Goal: Information Seeking & Learning: Compare options

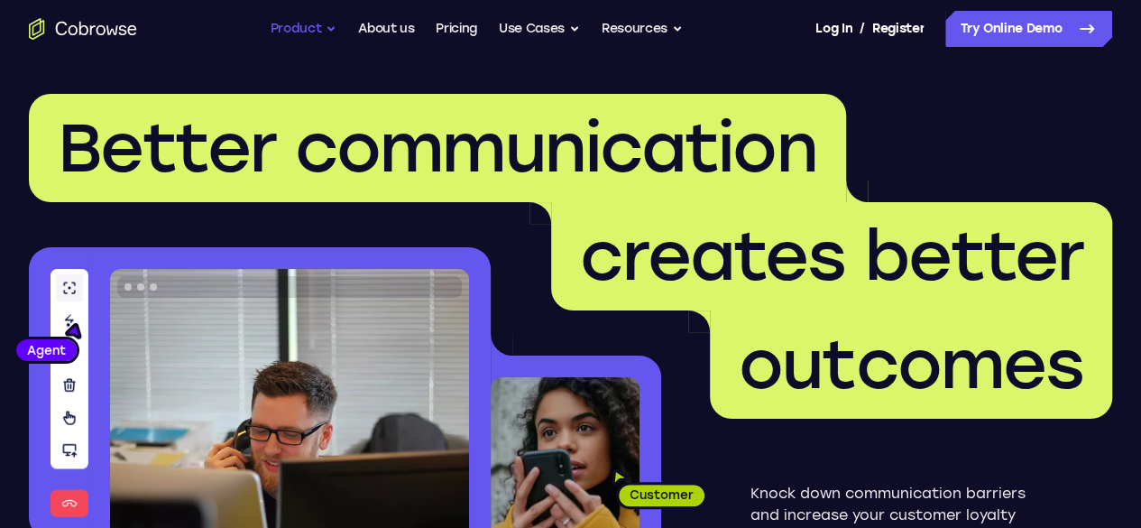
click at [317, 21] on button "Product" at bounding box center [304, 29] width 67 height 36
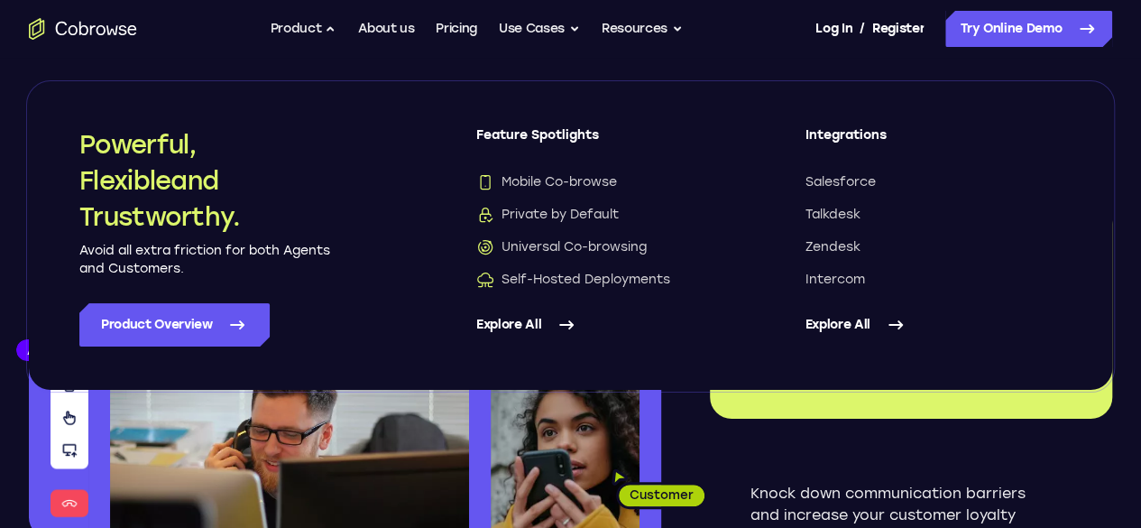
click at [555, 337] on link "Explore All" at bounding box center [604, 324] width 257 height 43
click at [1096, 206] on header "Better communication creates better outcomes Customer Agent Agent Knock down co…" at bounding box center [570, 360] width 1141 height 605
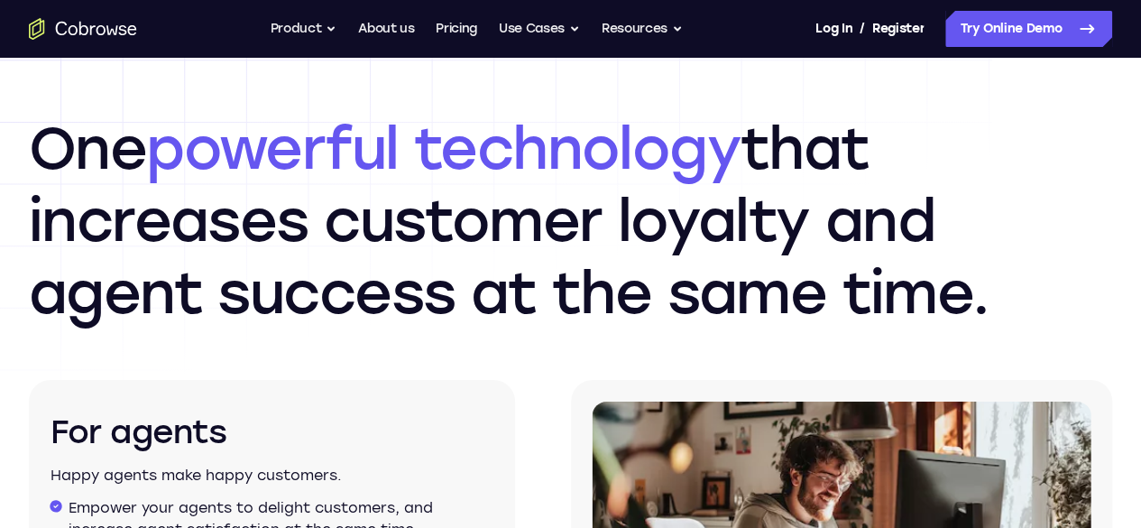
scroll to position [2255, 0]
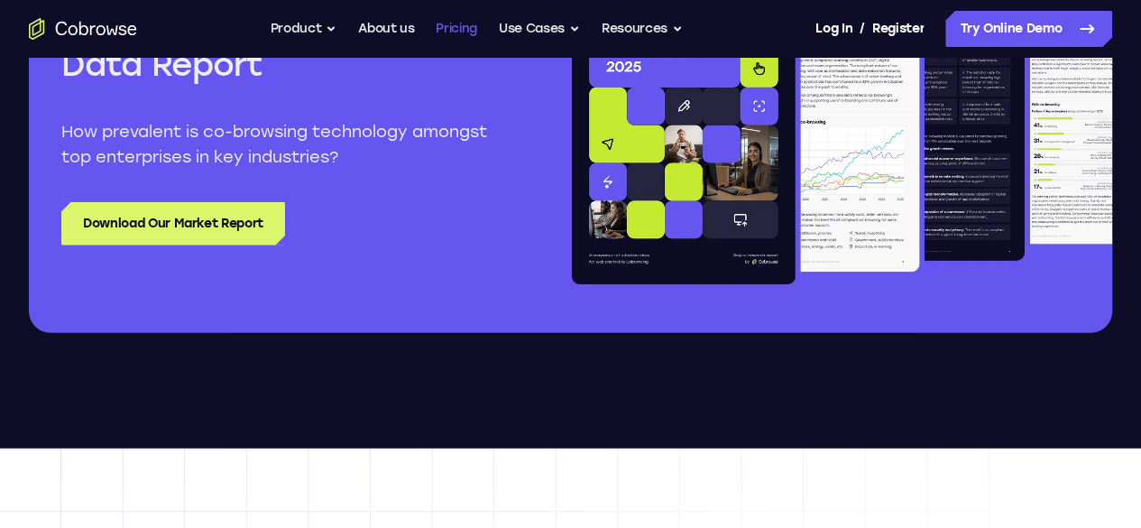
click at [461, 30] on link "Pricing" at bounding box center [456, 29] width 41 height 36
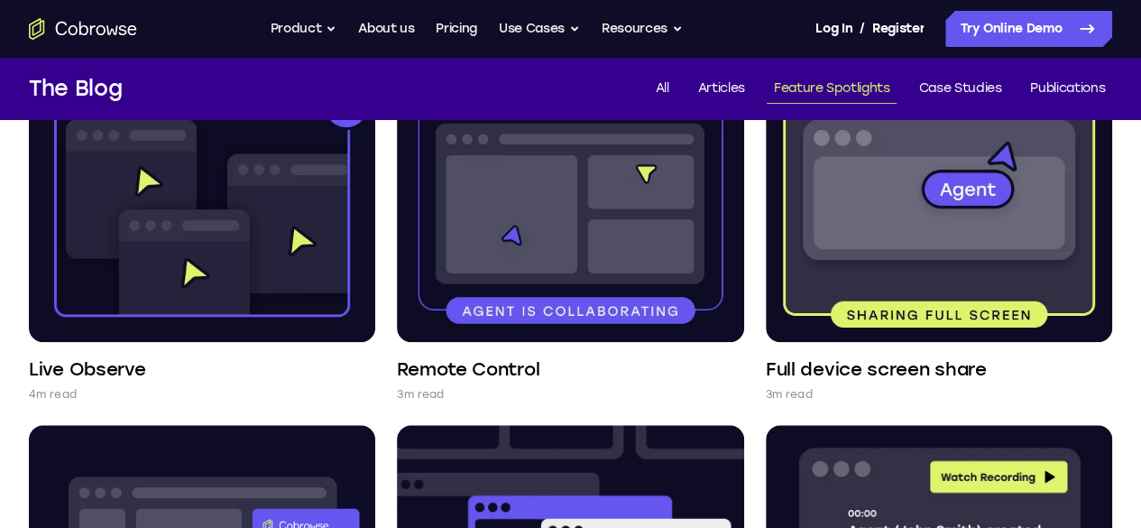
scroll to position [451, 0]
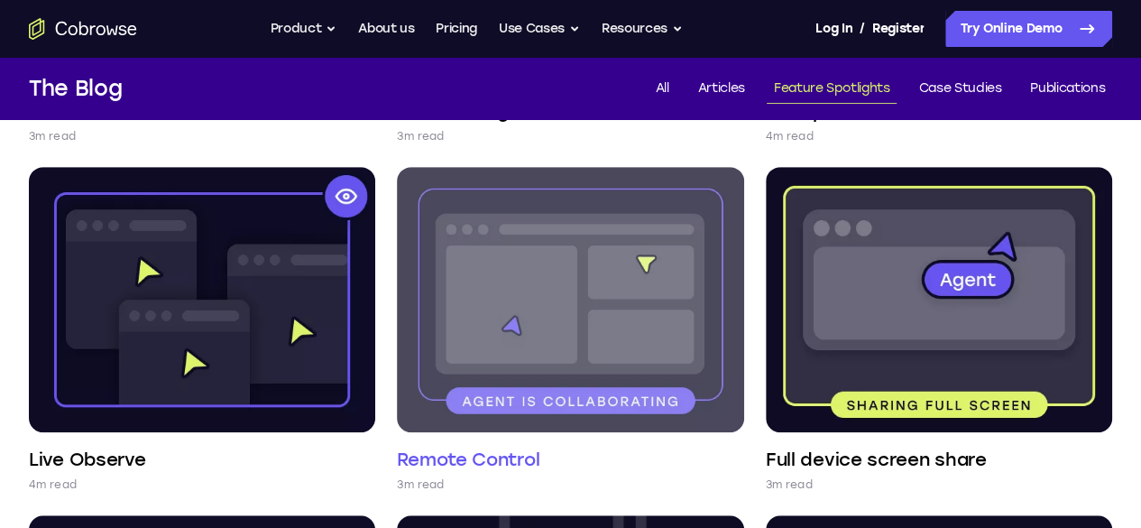
click at [397, 446] on h4 "Remote Control" at bounding box center [468, 458] width 143 height 25
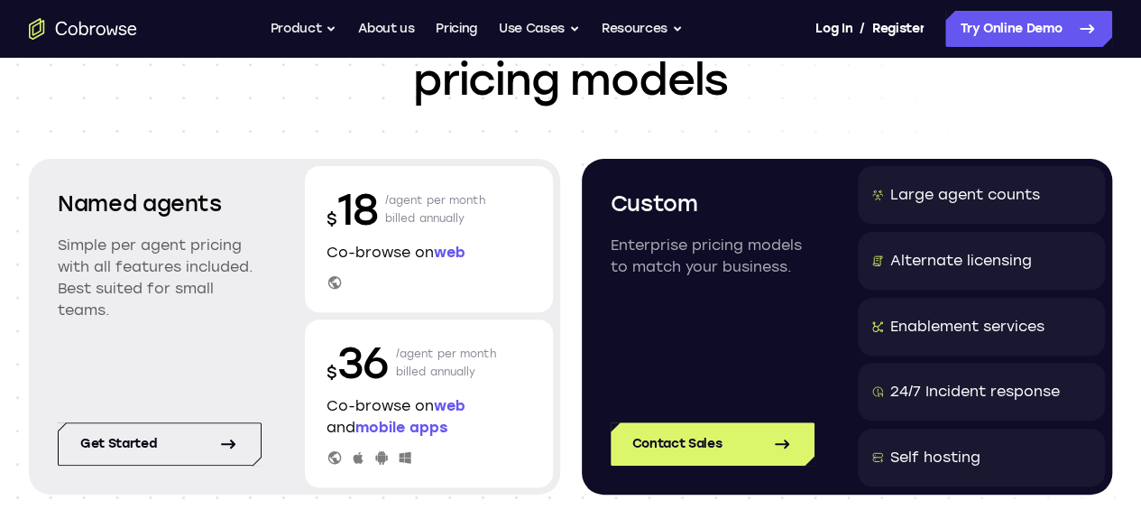
scroll to position [180, 0]
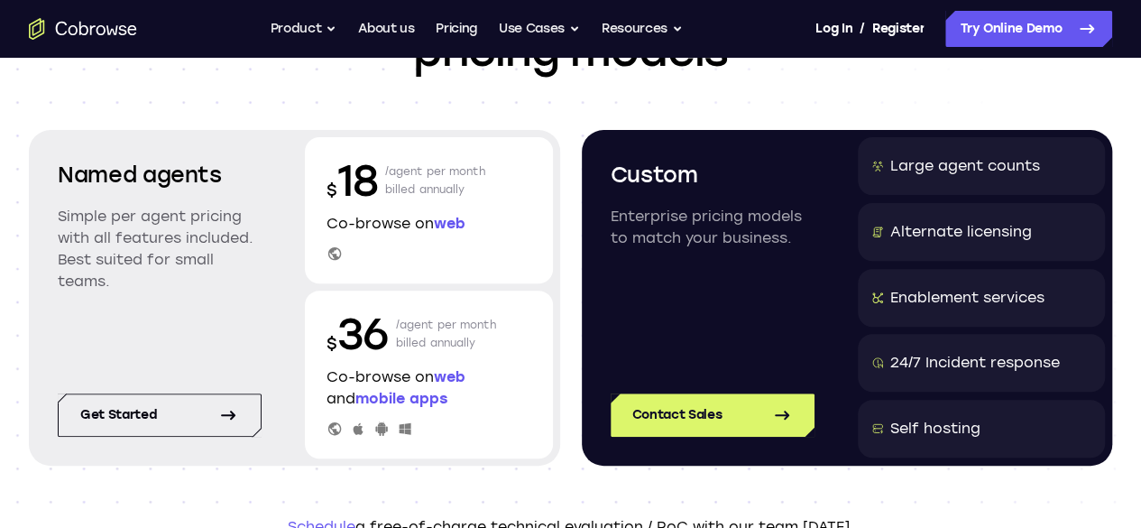
click at [464, 229] on span "web" at bounding box center [450, 223] width 32 height 17
click at [181, 297] on div "Named agents Simple per agent pricing with all features included. Best suited f…" at bounding box center [159, 239] width 247 height 204
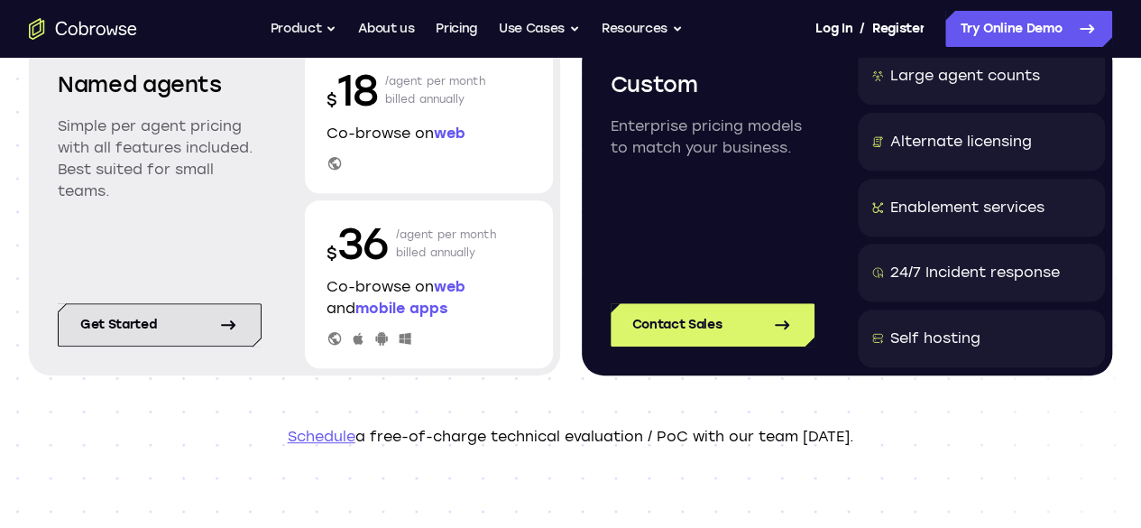
click at [178, 319] on link "Get started" at bounding box center [160, 324] width 204 height 43
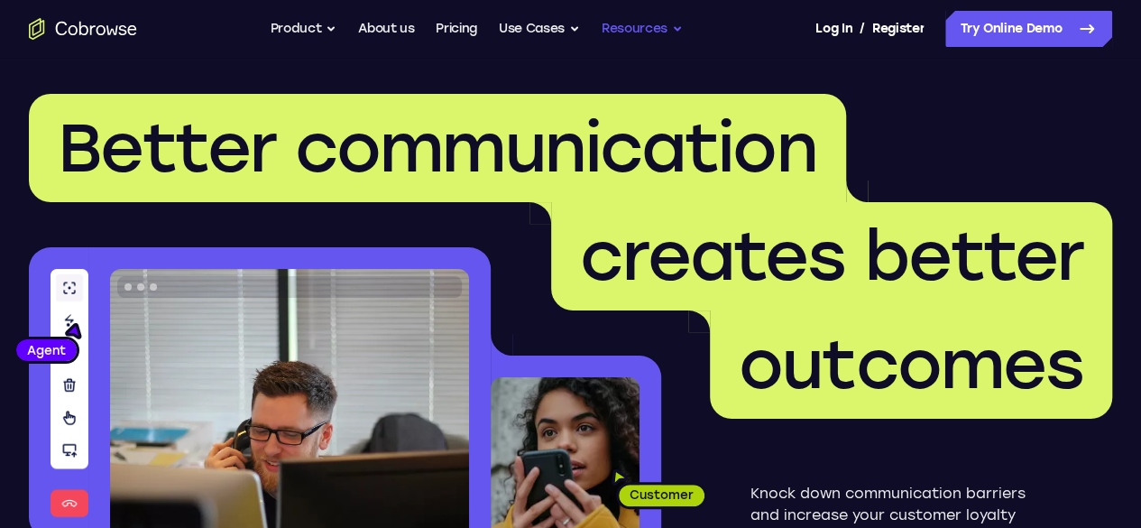
click at [624, 26] on button "Resources" at bounding box center [642, 29] width 81 height 36
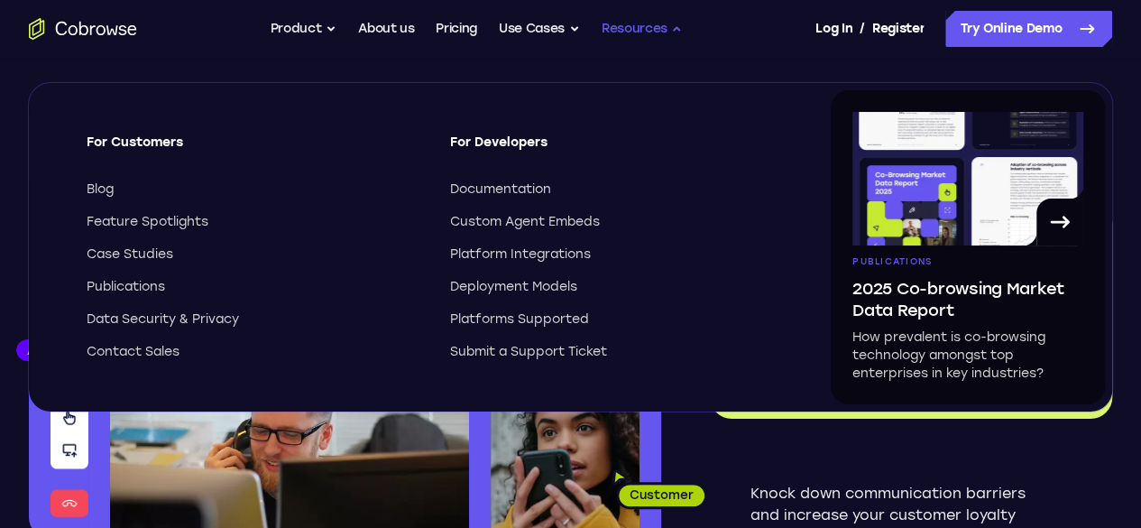
click at [640, 34] on button "Resources" at bounding box center [642, 29] width 81 height 36
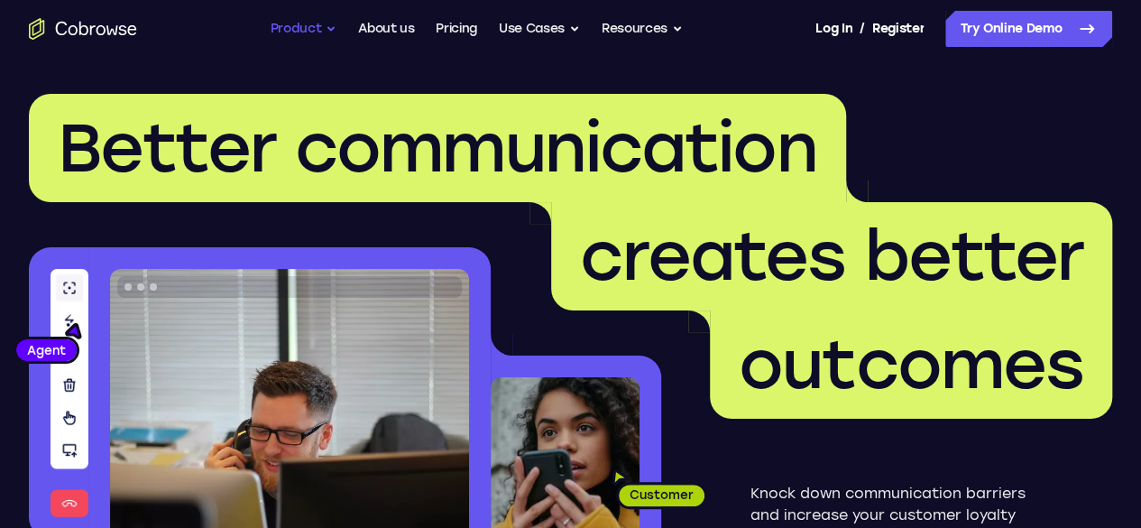
click at [307, 31] on button "Product" at bounding box center [304, 29] width 67 height 36
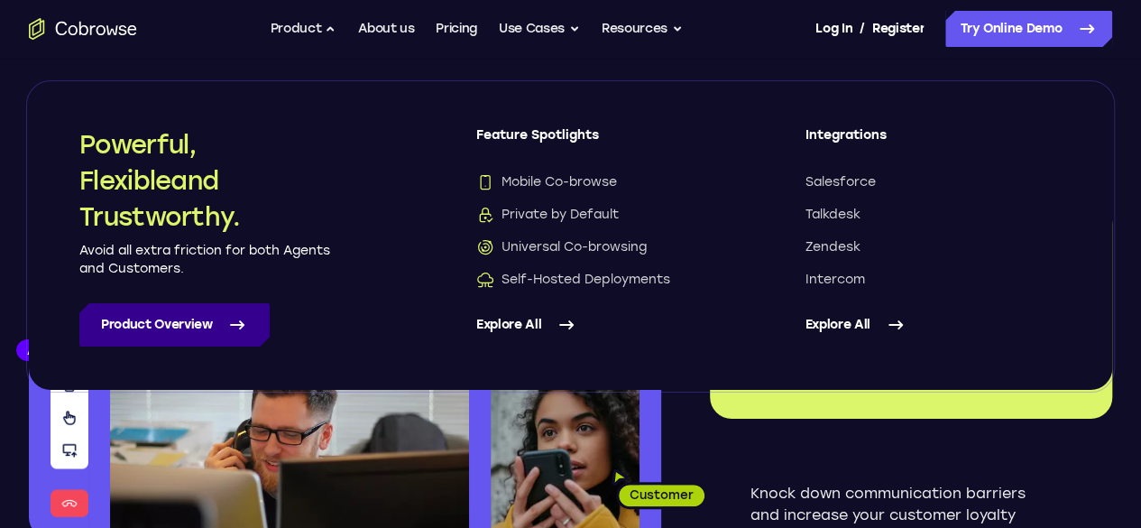
click at [176, 318] on link "Product Overview" at bounding box center [174, 324] width 190 height 43
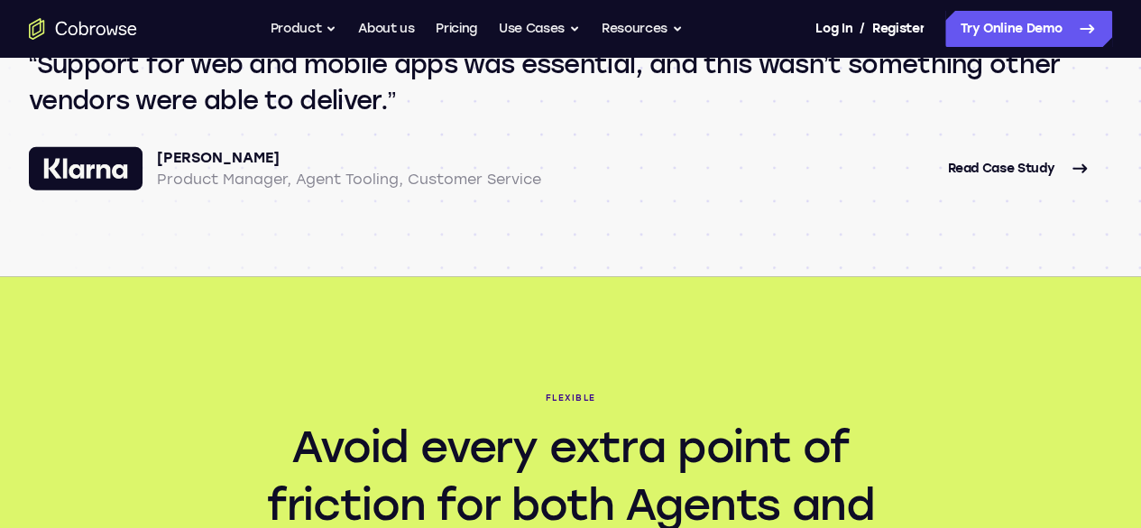
scroll to position [1804, 0]
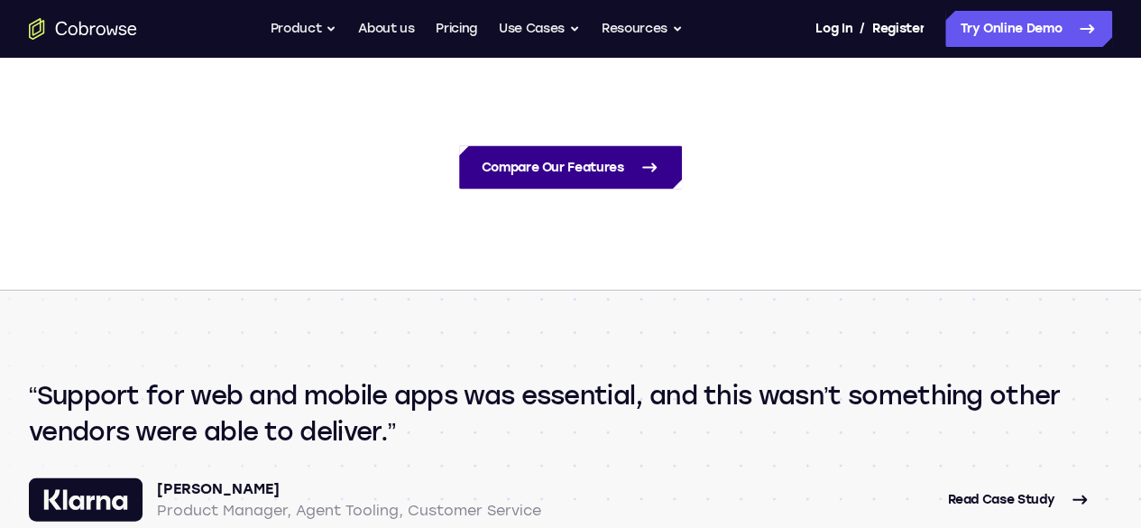
click at [579, 189] on link "Compare Our Features" at bounding box center [570, 167] width 222 height 43
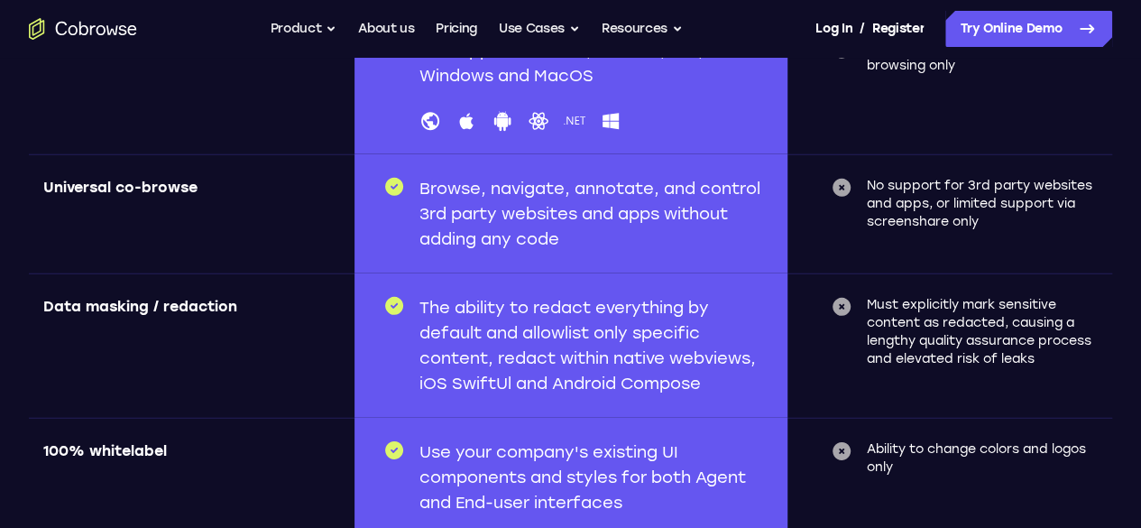
scroll to position [5529, 0]
